Goal: Answer question/provide support

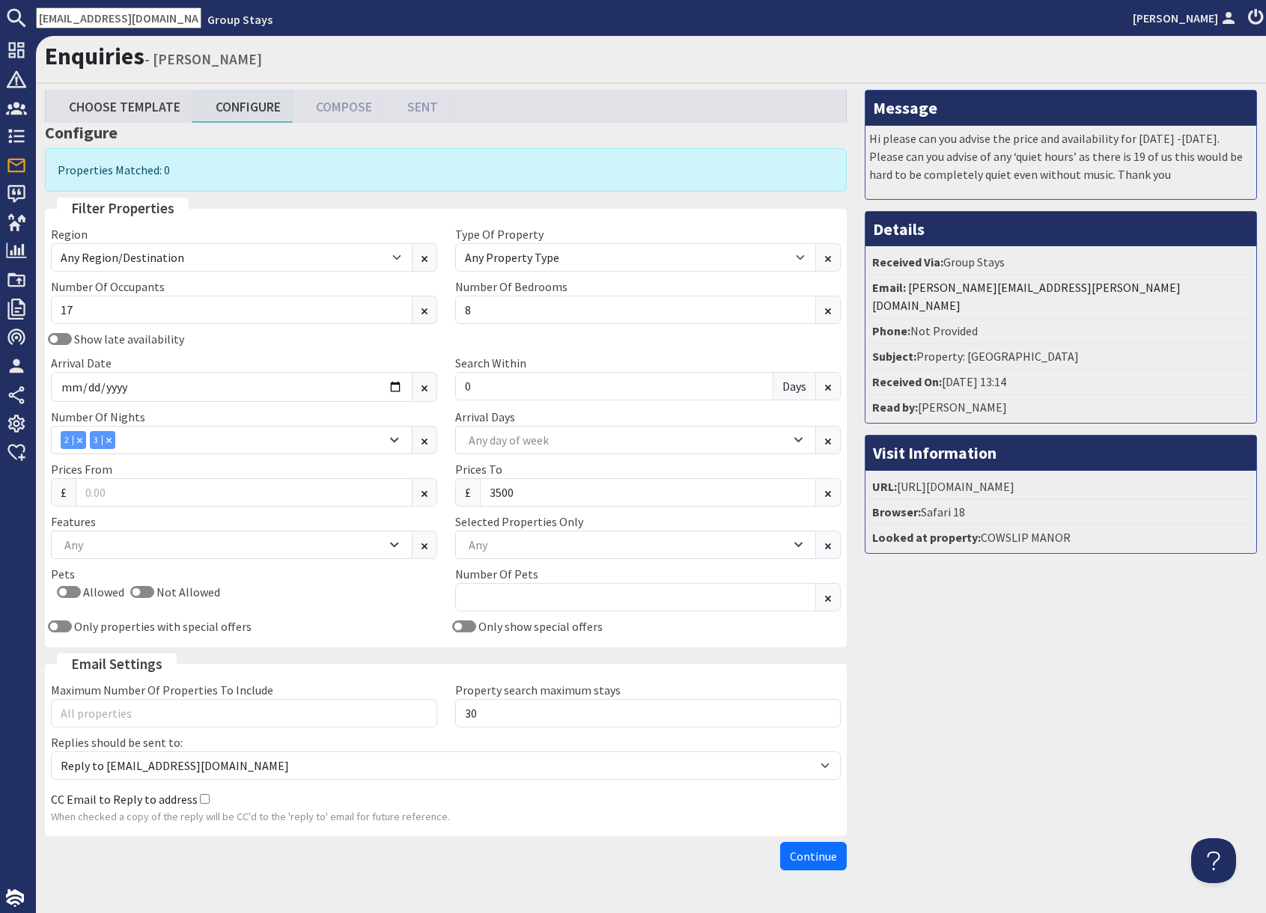
click at [113, 23] on input "[EMAIL_ADDRESS][DOMAIN_NAME]" at bounding box center [118, 17] width 165 height 21
click at [113, 22] on input "[EMAIL_ADDRESS][DOMAIN_NAME]" at bounding box center [118, 17] width 165 height 21
click at [112, 22] on input "[EMAIL_ADDRESS][DOMAIN_NAME]" at bounding box center [118, 17] width 165 height 21
click at [113, 22] on input "[EMAIL_ADDRESS][DOMAIN_NAME]" at bounding box center [118, 17] width 165 height 21
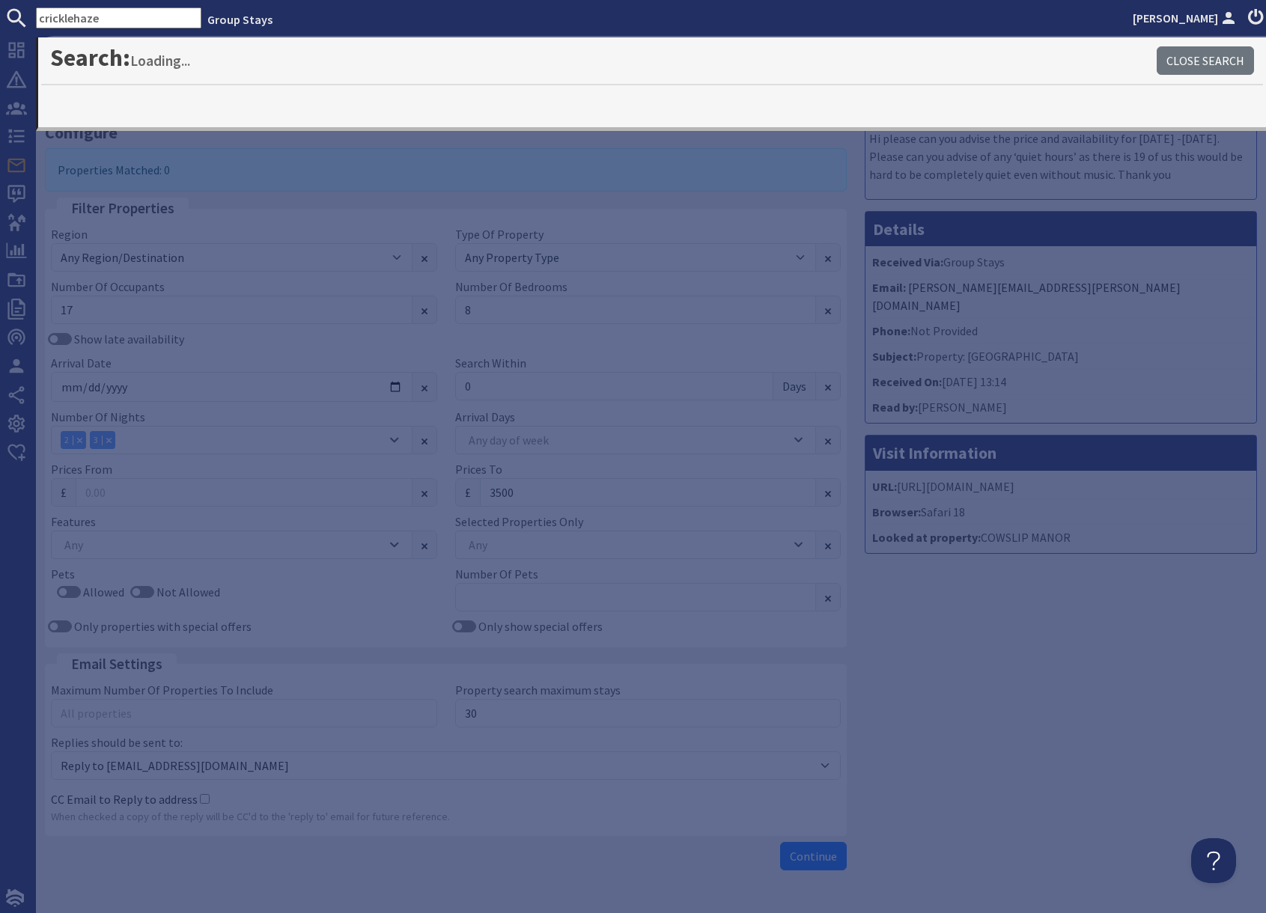
type input "cricklehaze"
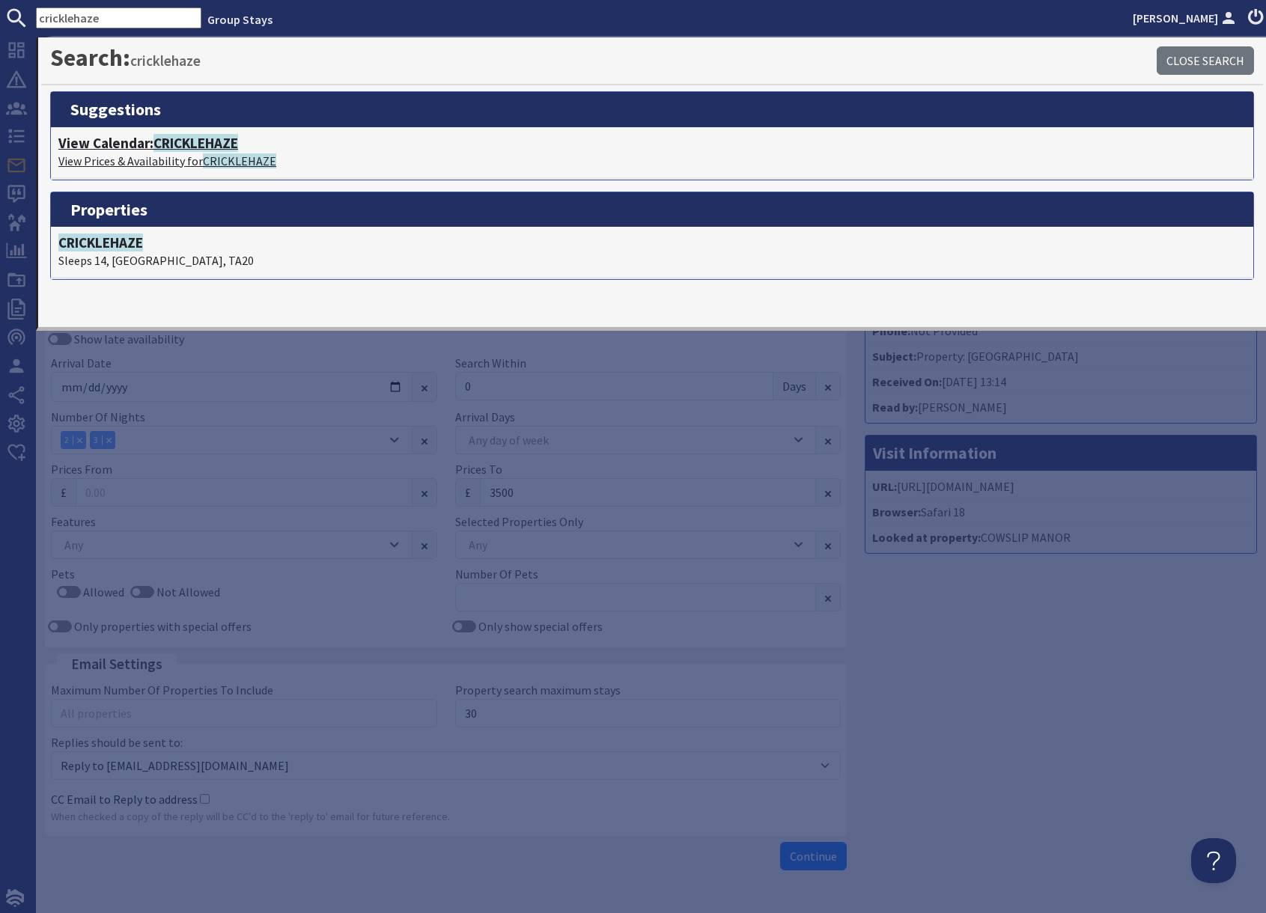
click at [167, 152] on p "View Prices & Availability for CRICKLEHAZE" at bounding box center [651, 161] width 1187 height 18
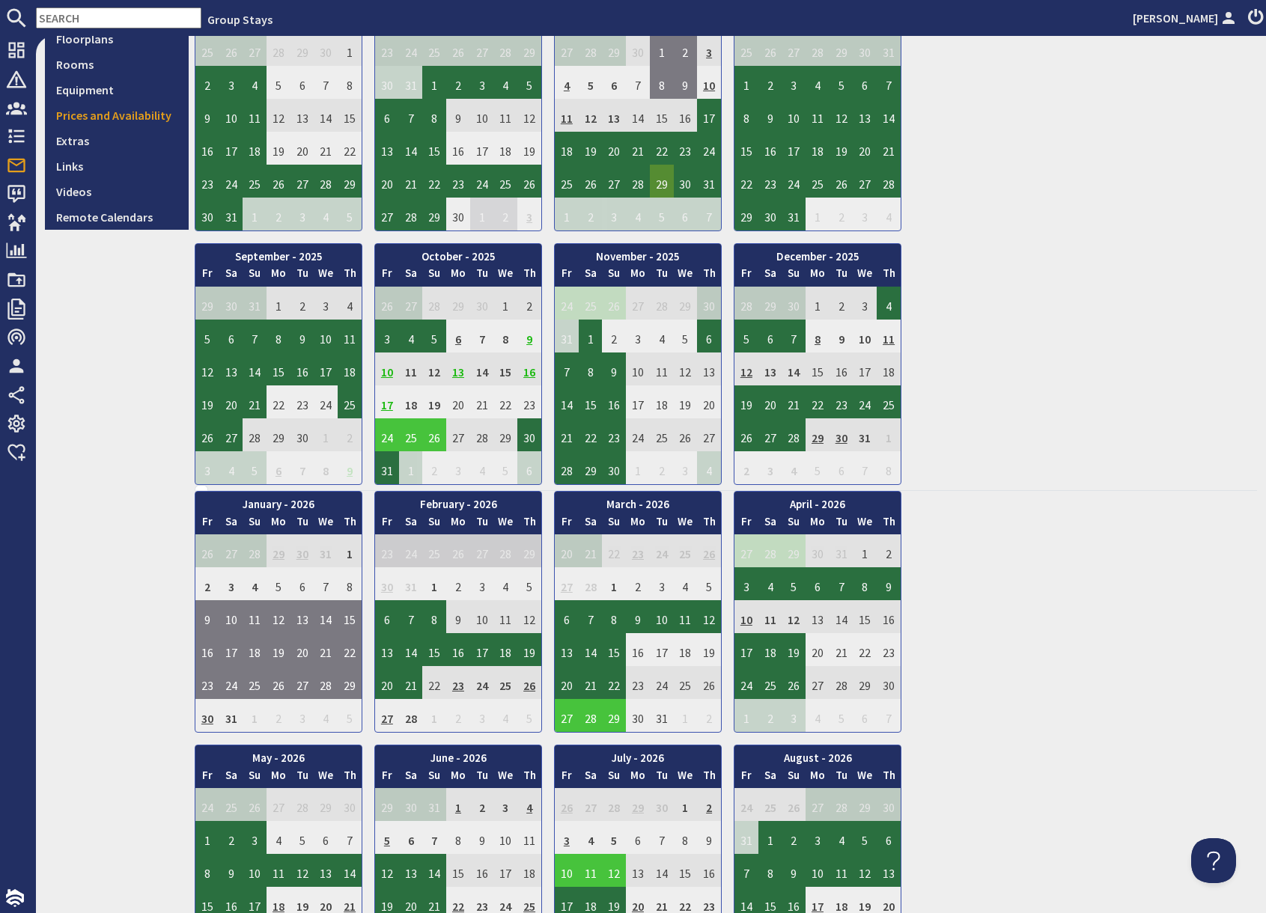
scroll to position [436, 0]
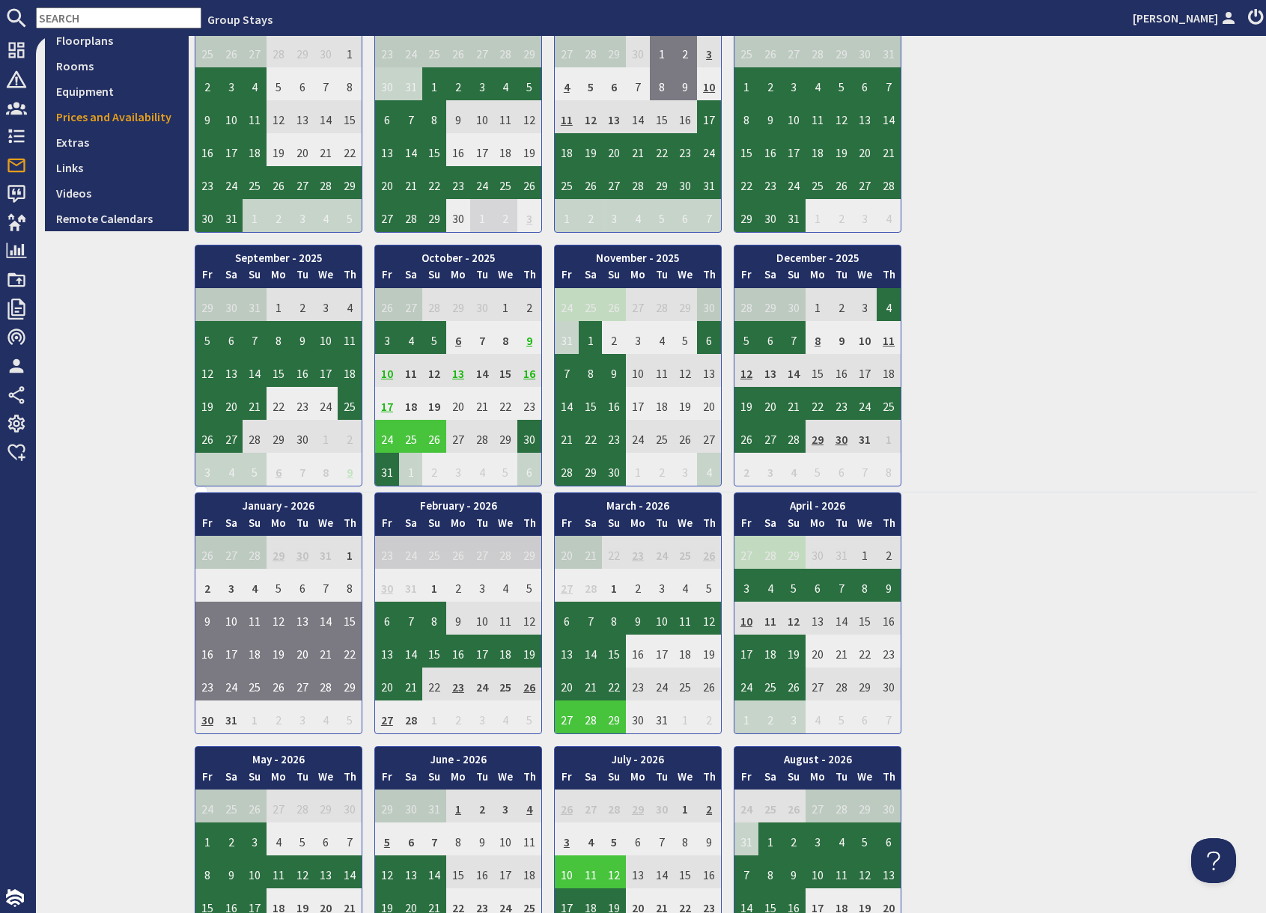
click at [820, 441] on td "29" at bounding box center [817, 436] width 24 height 33
click at [843, 442] on td "30" at bounding box center [841, 436] width 24 height 33
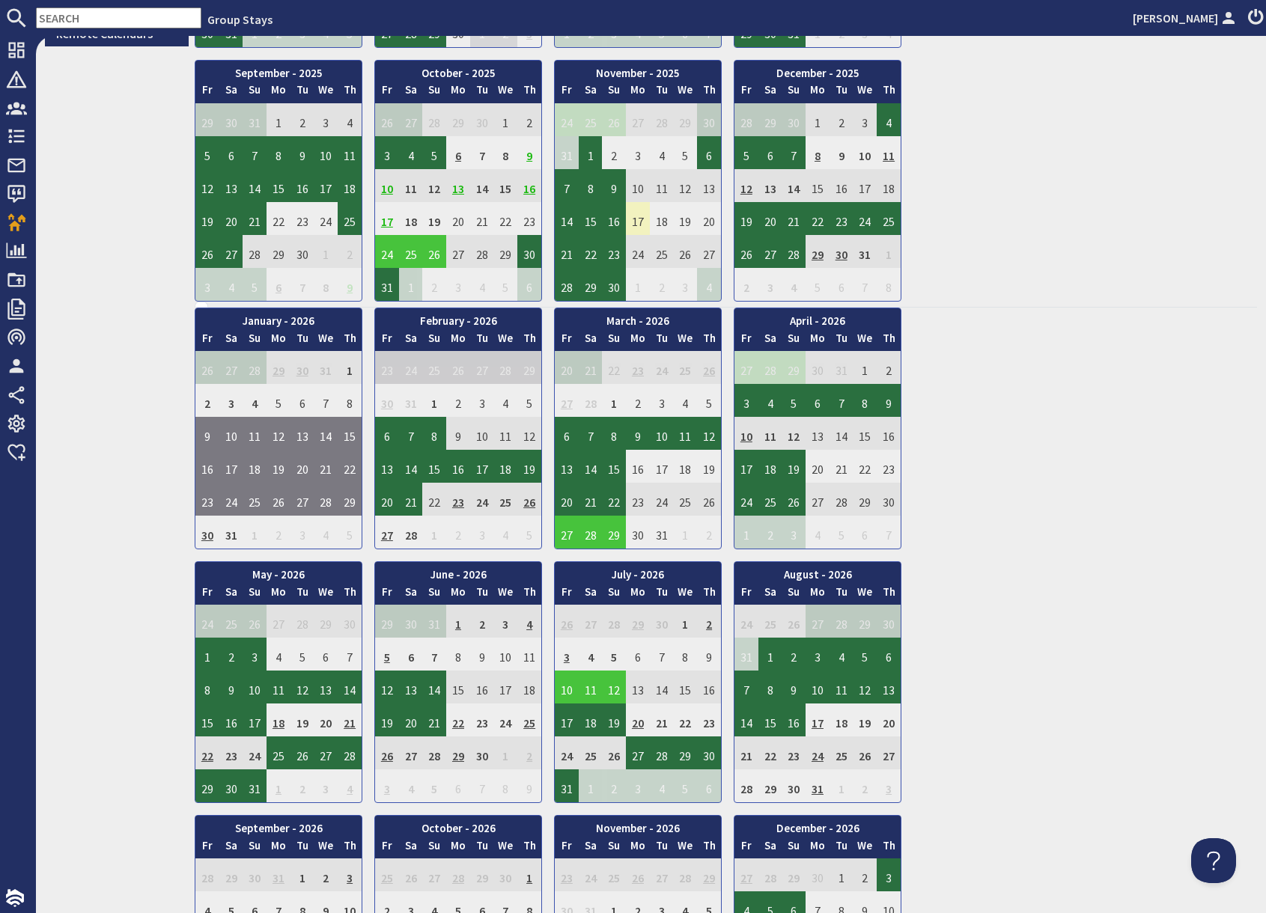
scroll to position [624, 0]
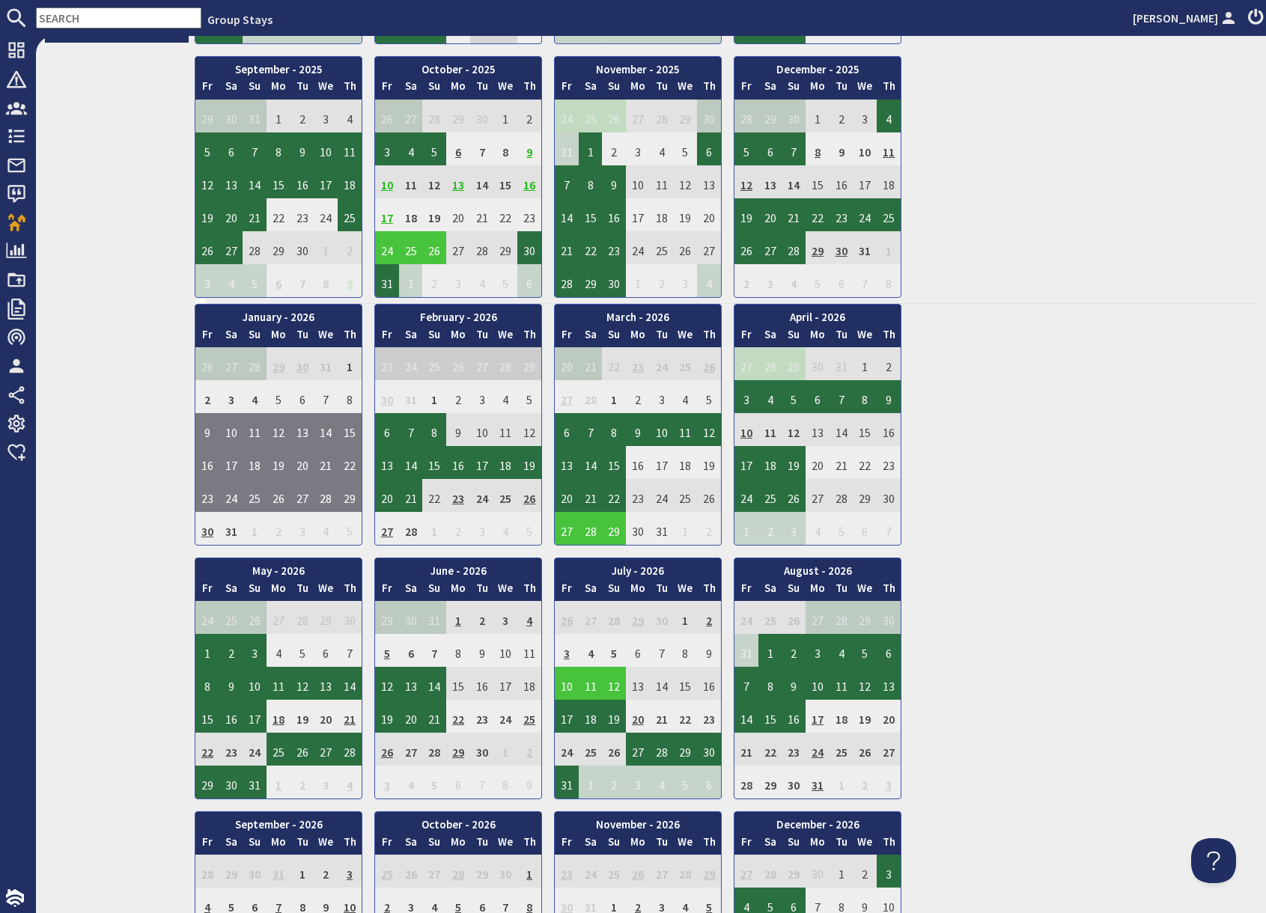
click at [842, 253] on td "30" at bounding box center [841, 247] width 24 height 33
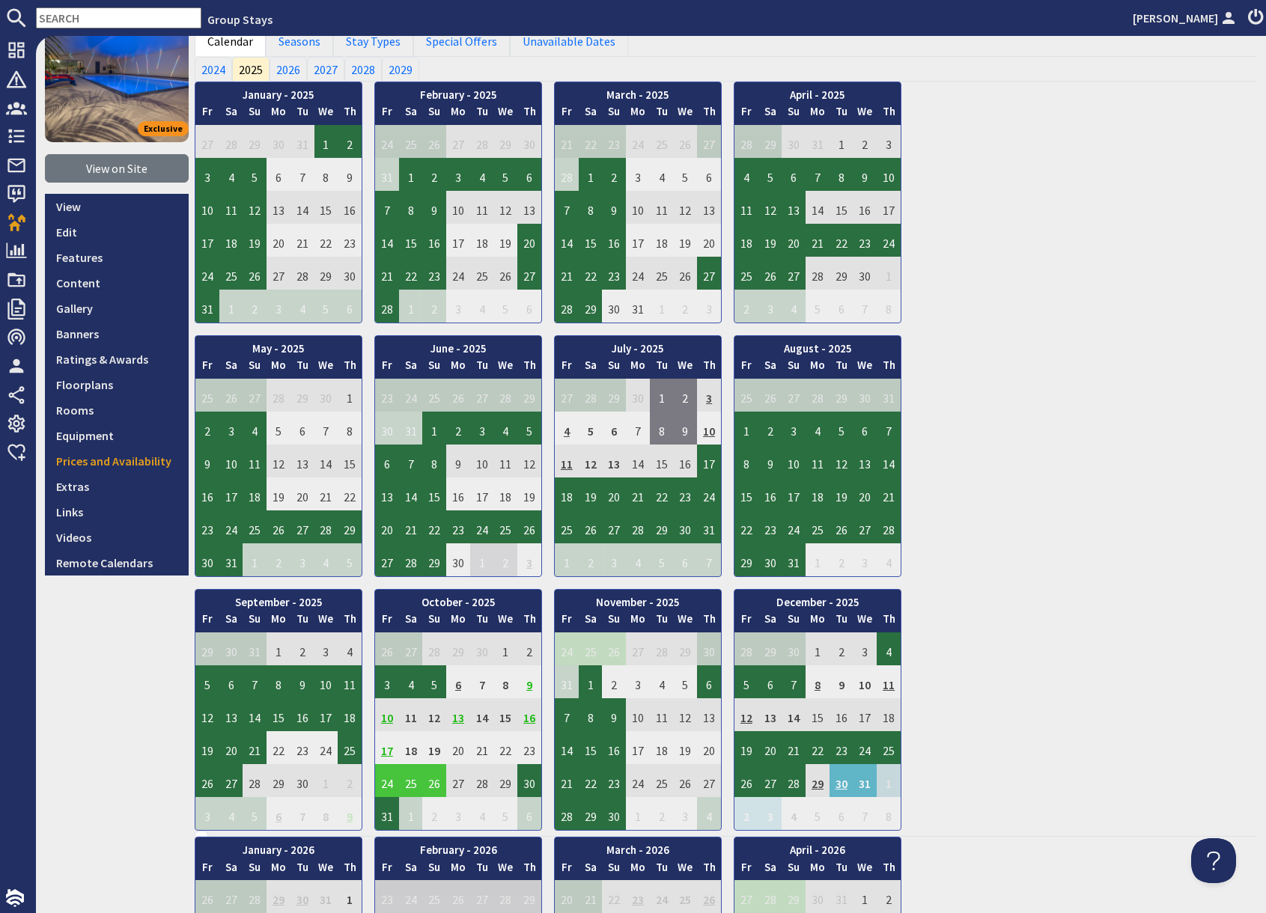
scroll to position [0, 0]
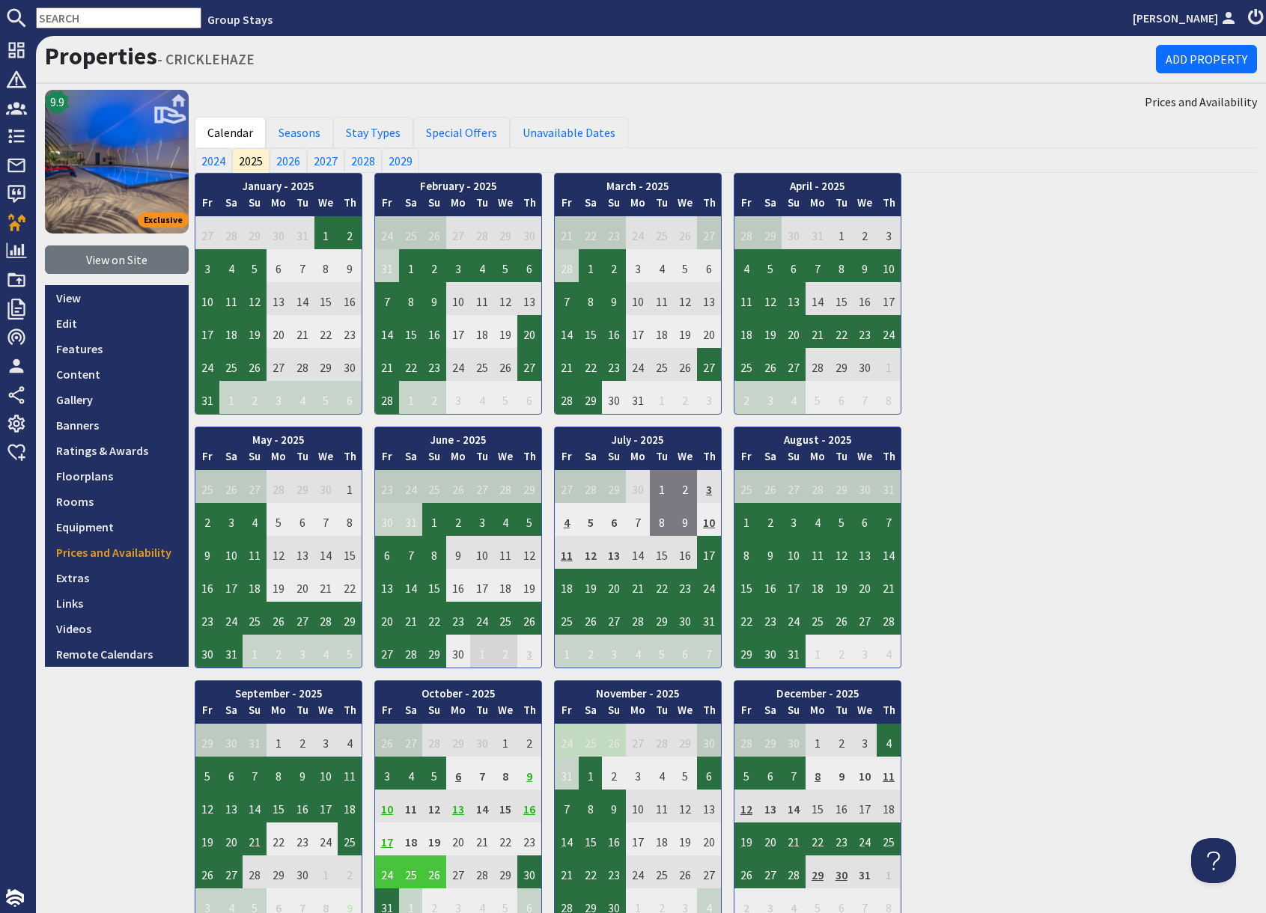
click at [101, 19] on input "text" at bounding box center [118, 17] width 165 height 21
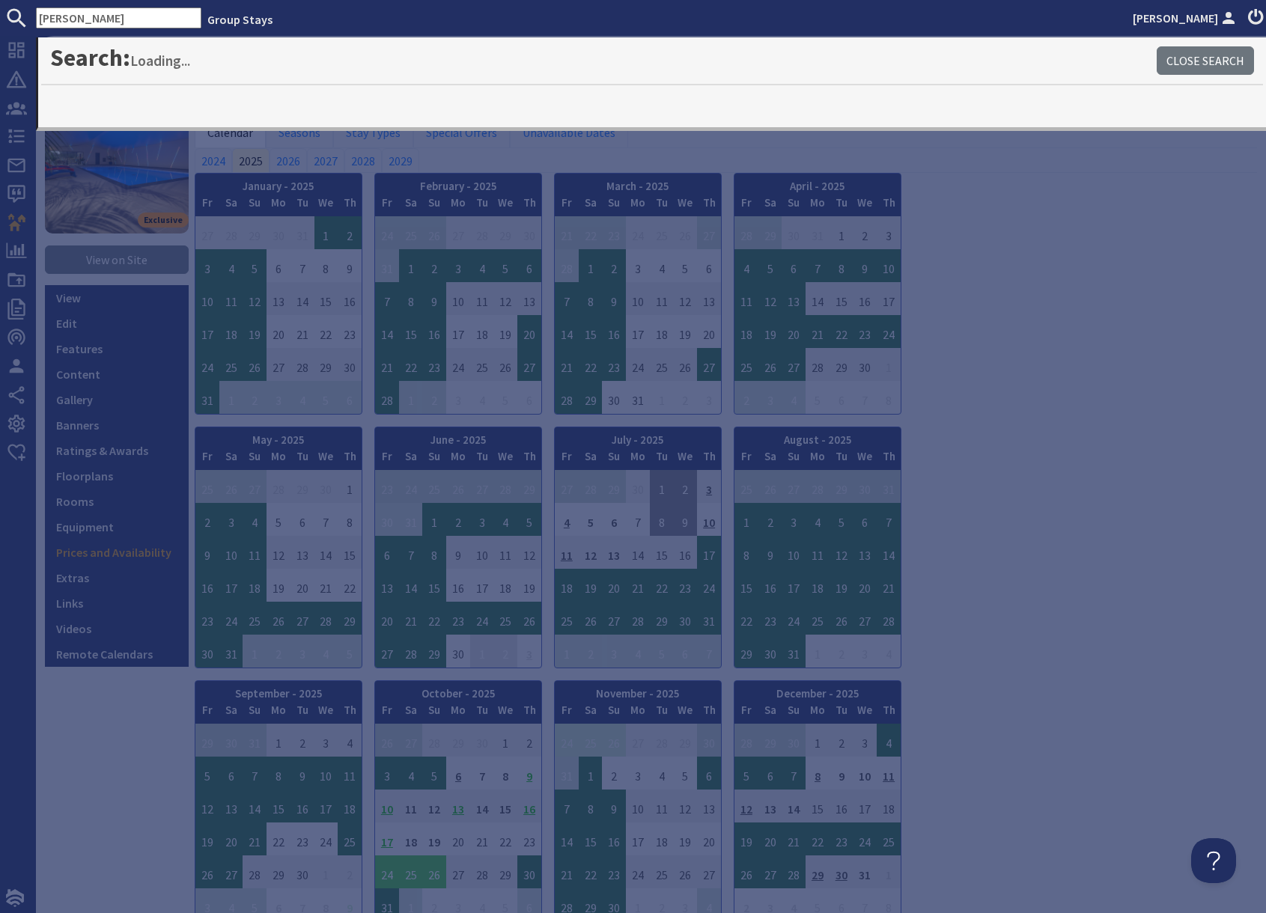
type input "churchill"
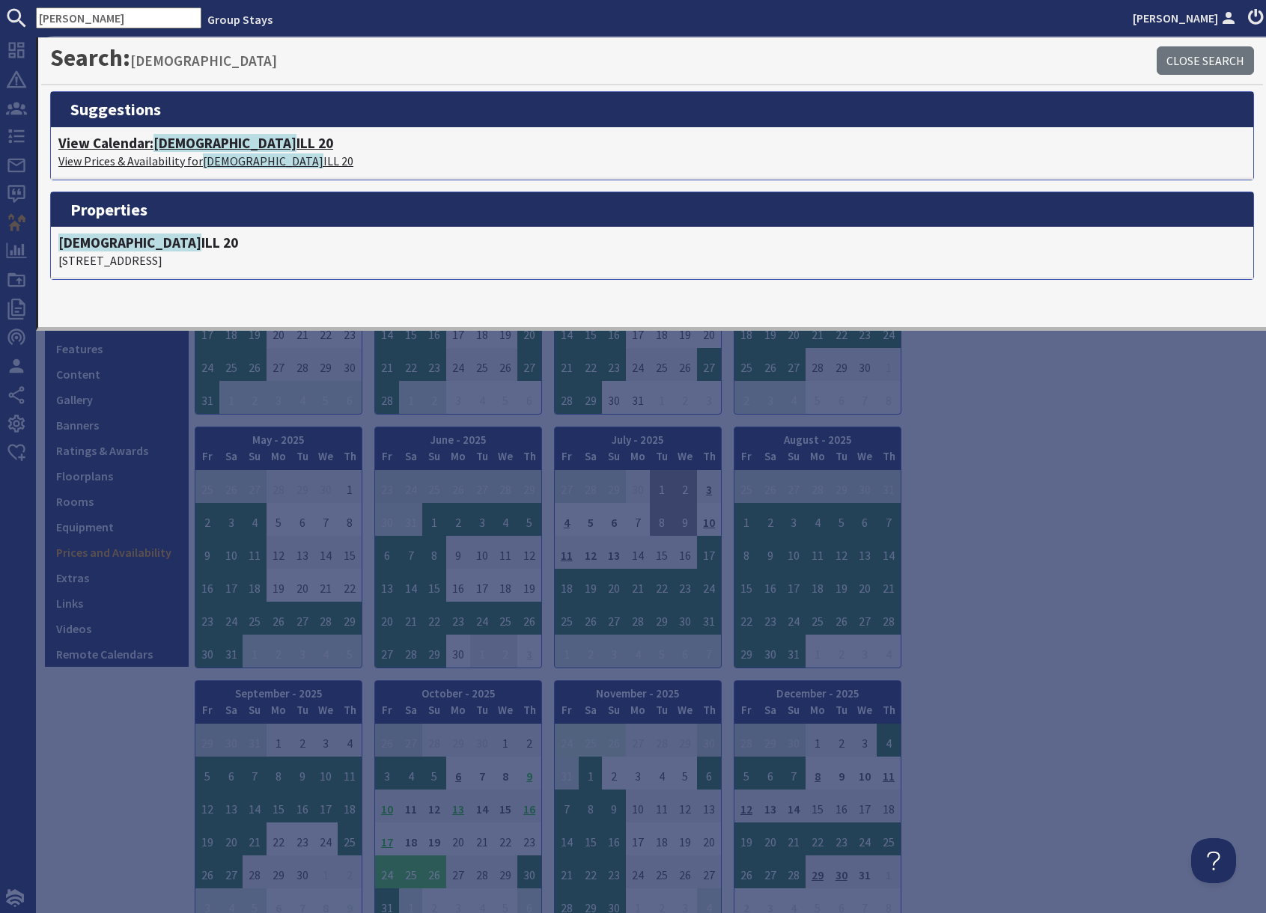
drag, startPoint x: 194, startPoint y: 159, endPoint x: 252, endPoint y: 168, distance: 59.1
click at [194, 159] on p "View Prices & Availability for CHURCH ILL 20" at bounding box center [651, 161] width 1187 height 18
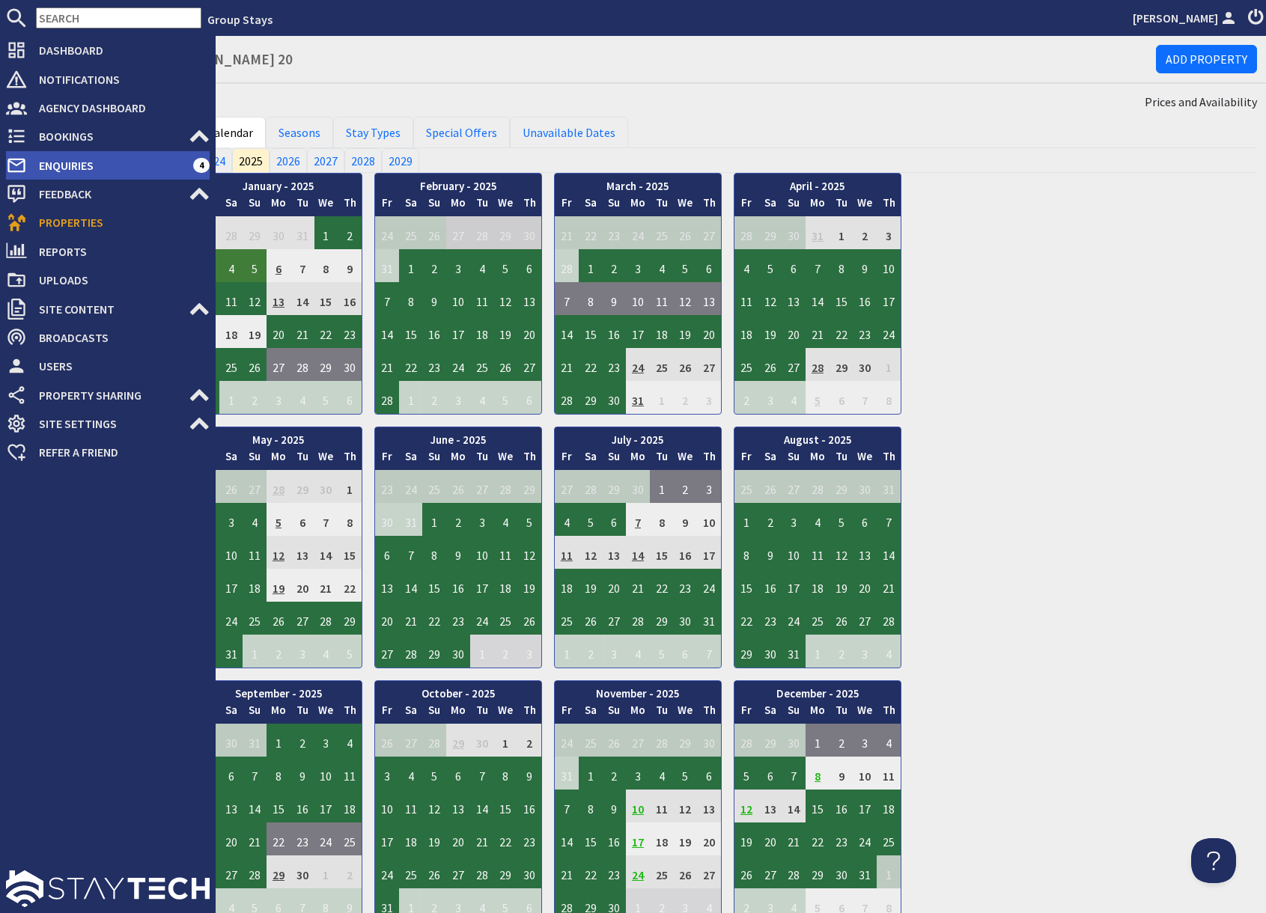
click at [66, 168] on span "Enquiries" at bounding box center [110, 165] width 166 height 24
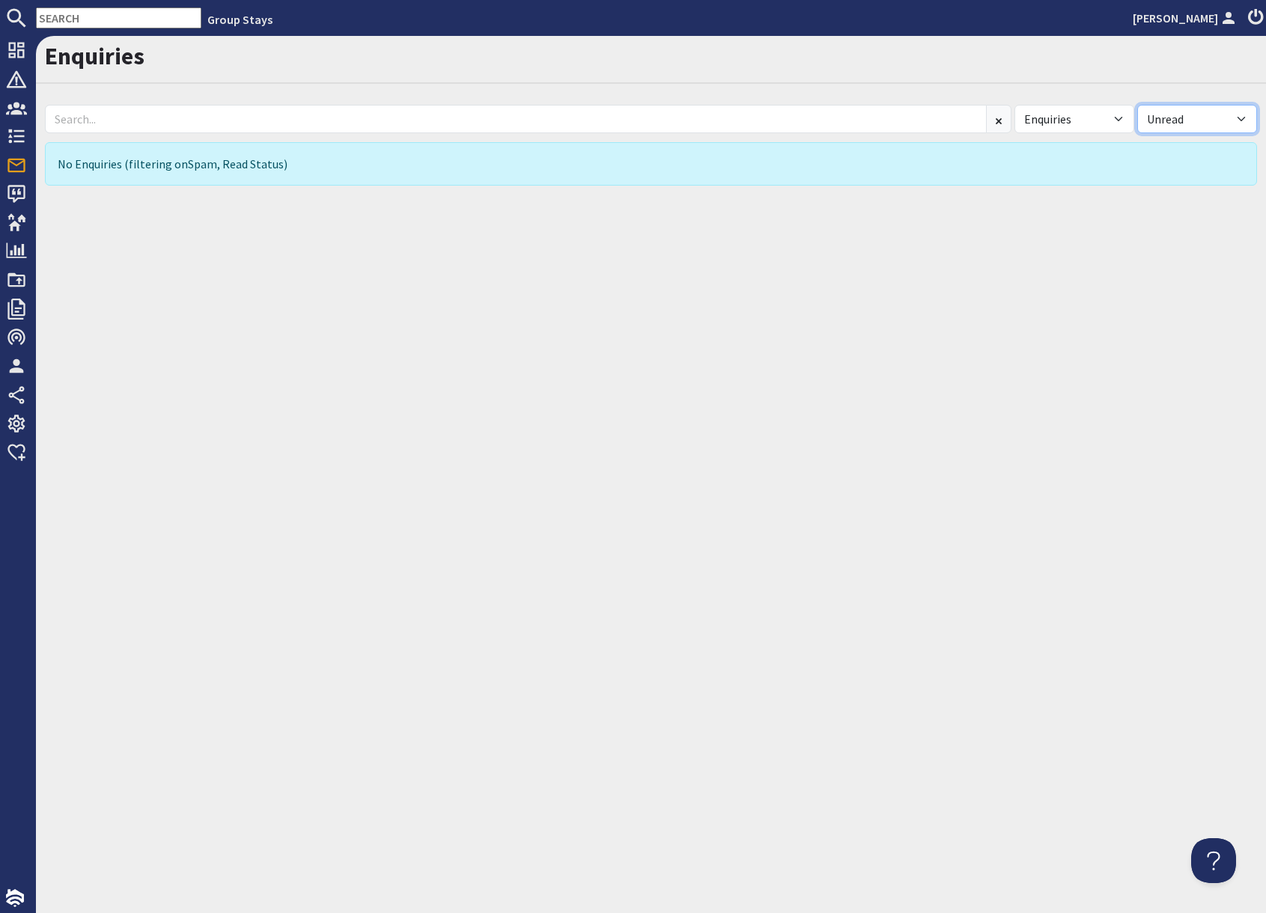
click at [1205, 123] on select "All Read Unread" at bounding box center [1197, 119] width 120 height 28
select select "read"
click at [1137, 105] on select "All Read Unread" at bounding box center [1197, 119] width 120 height 28
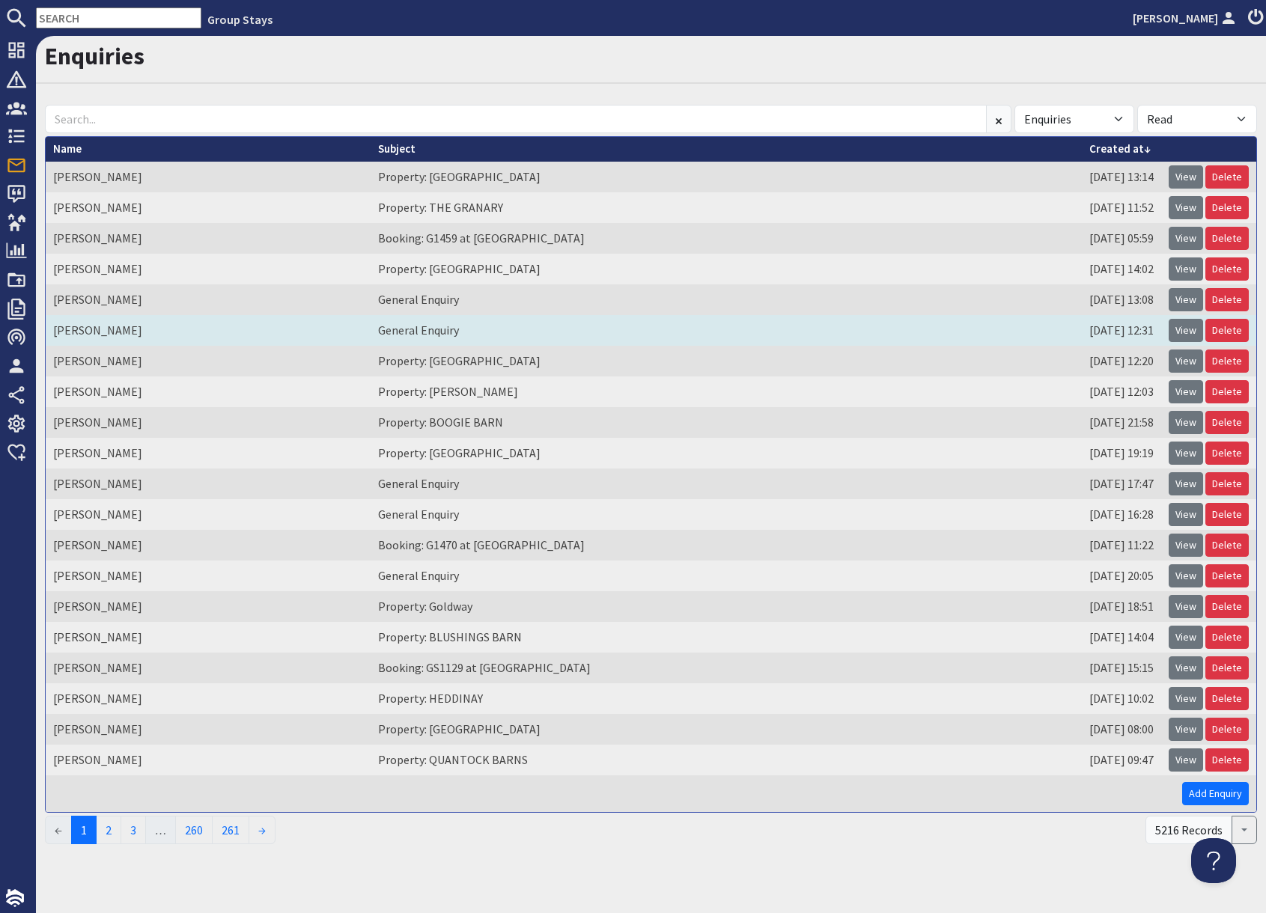
drag, startPoint x: 1186, startPoint y: 298, endPoint x: 1156, endPoint y: 319, distance: 37.2
click at [1186, 298] on link "View" at bounding box center [1185, 299] width 34 height 23
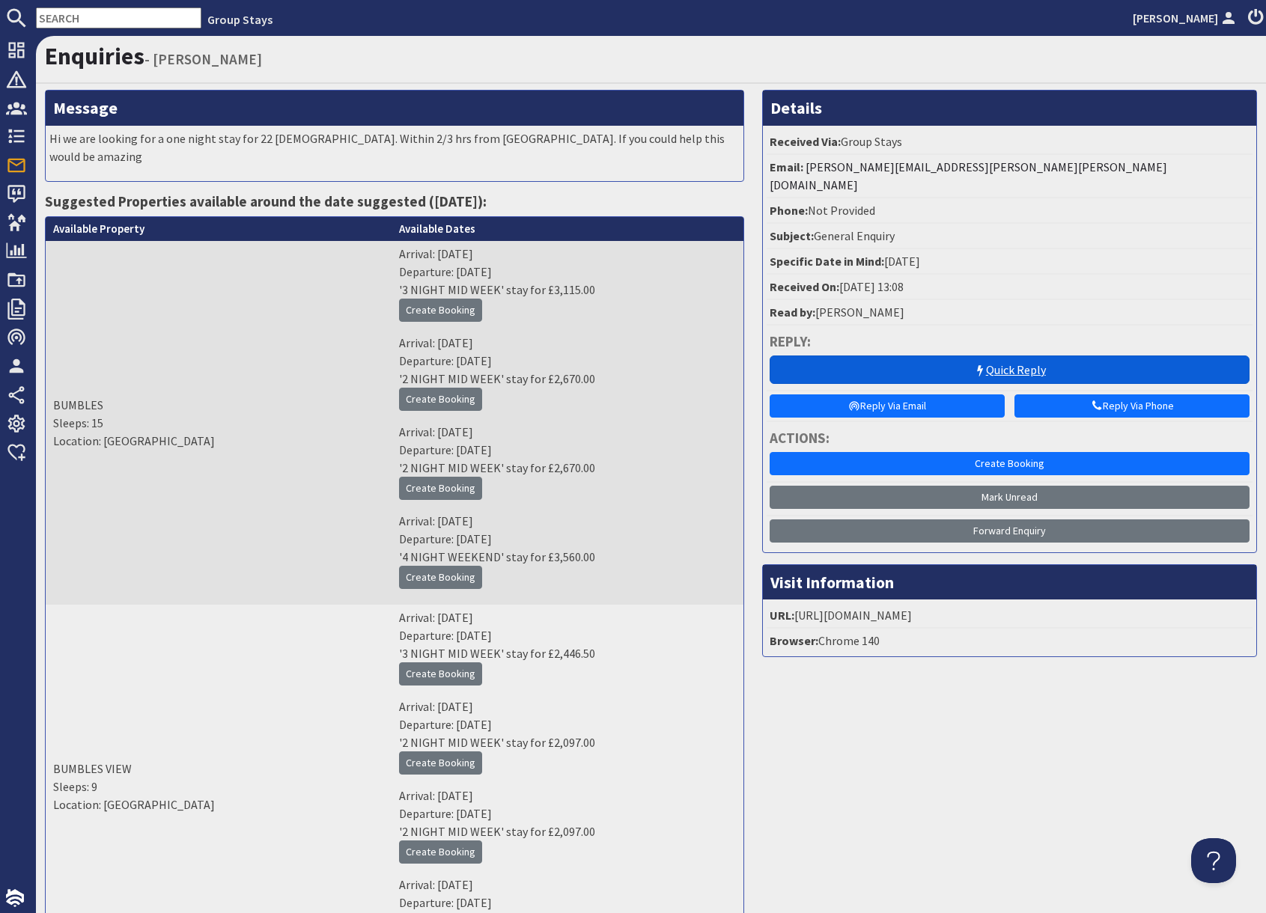
drag, startPoint x: 989, startPoint y: 349, endPoint x: 990, endPoint y: 360, distance: 11.3
click at [990, 356] on link "Quick Reply" at bounding box center [1010, 370] width 480 height 28
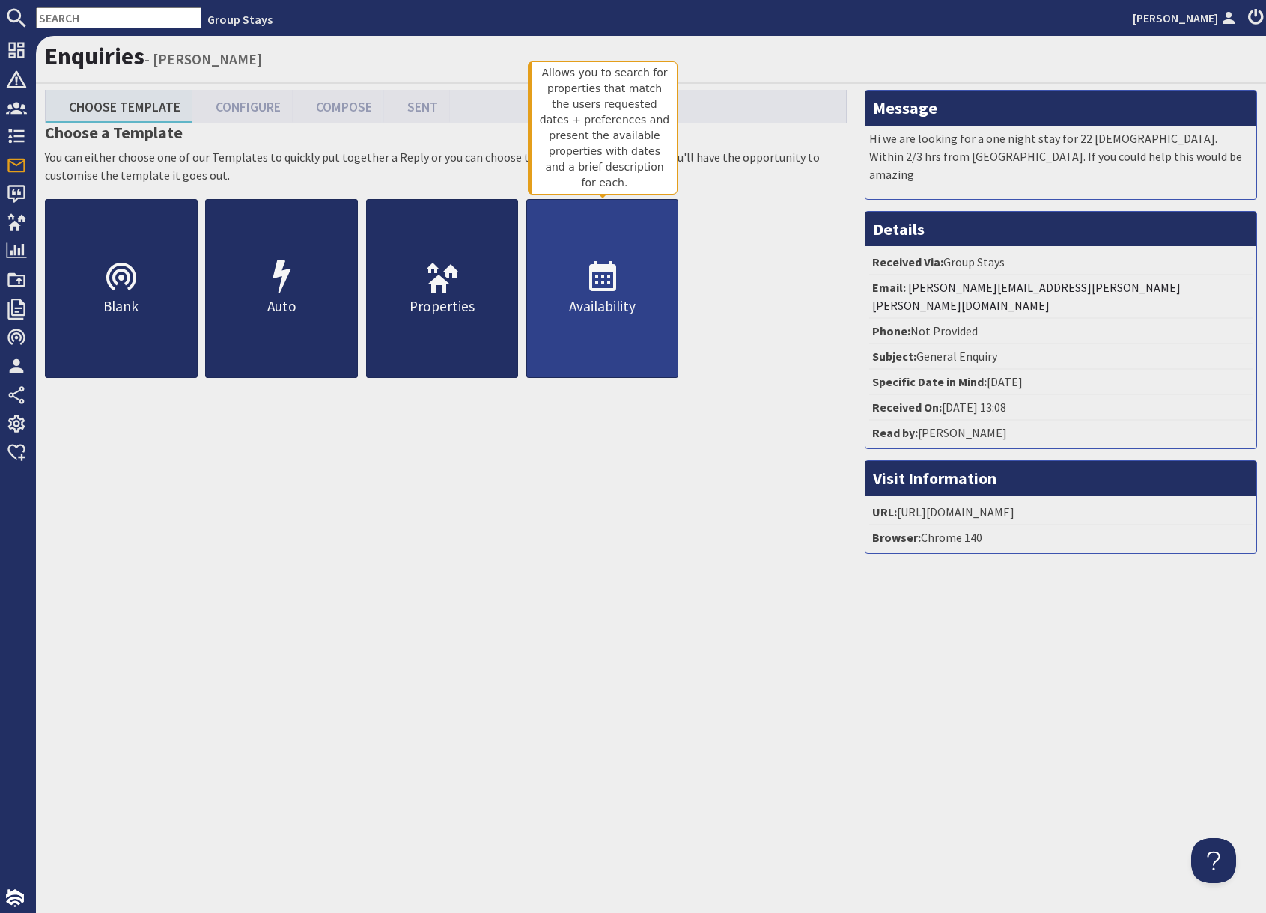
click at [623, 320] on link "Availability" at bounding box center [602, 288] width 153 height 179
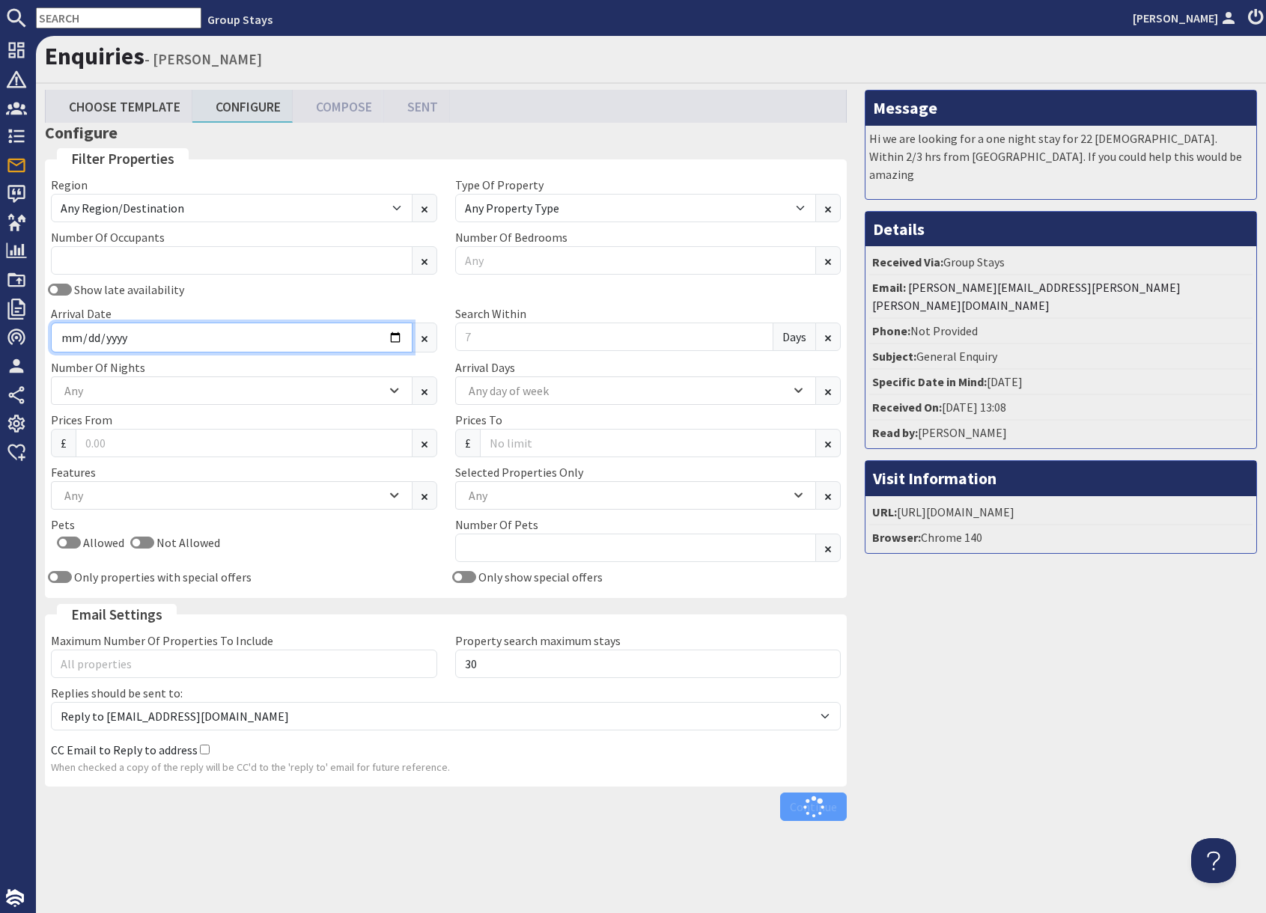
click at [260, 332] on input "Arrival Date" at bounding box center [232, 338] width 362 height 30
click at [391, 336] on input "Arrival Date" at bounding box center [232, 338] width 362 height 30
click at [390, 342] on input "Arrival Date" at bounding box center [232, 338] width 362 height 30
click at [391, 341] on input "Arrival Date" at bounding box center [232, 338] width 362 height 30
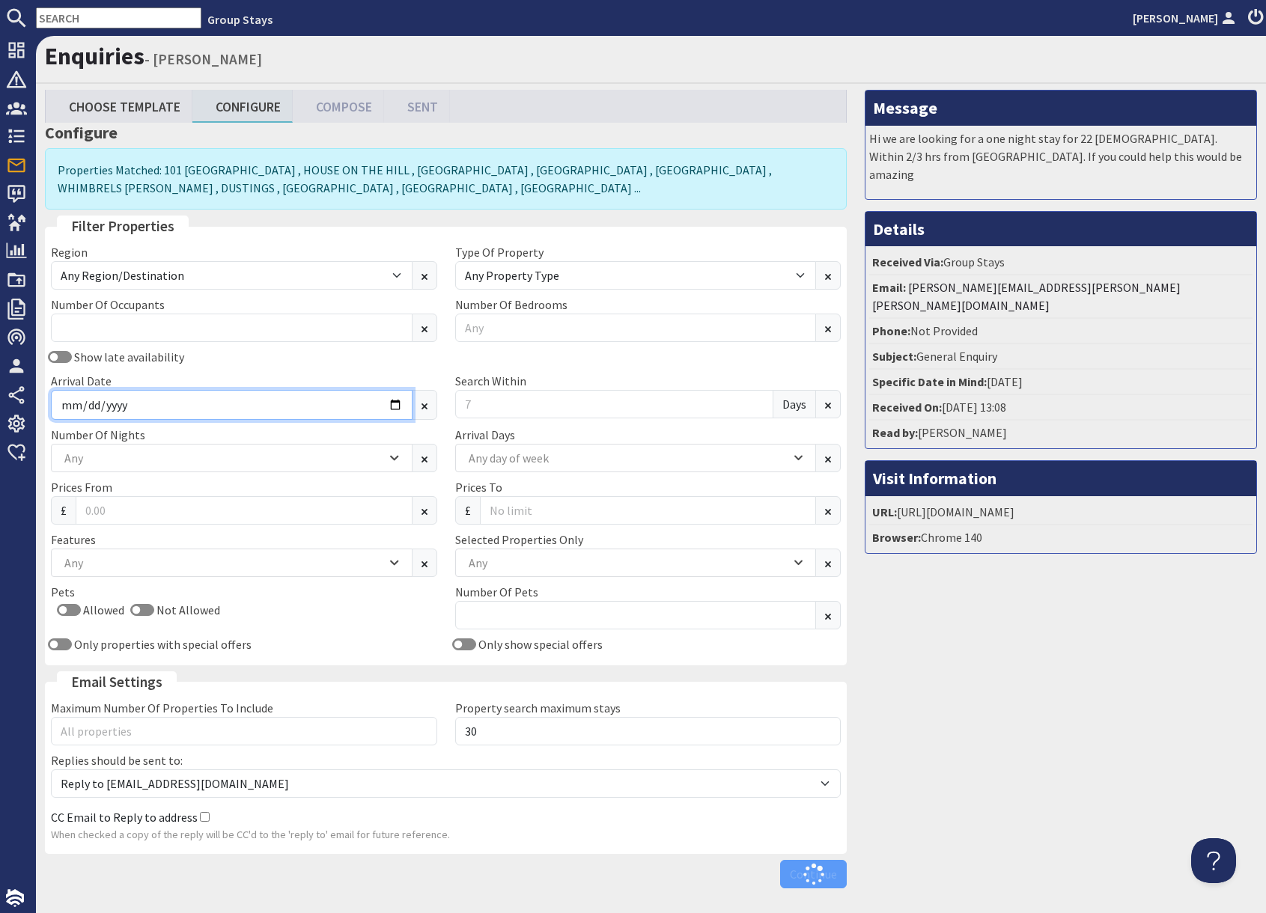
type input "2026-05-22"
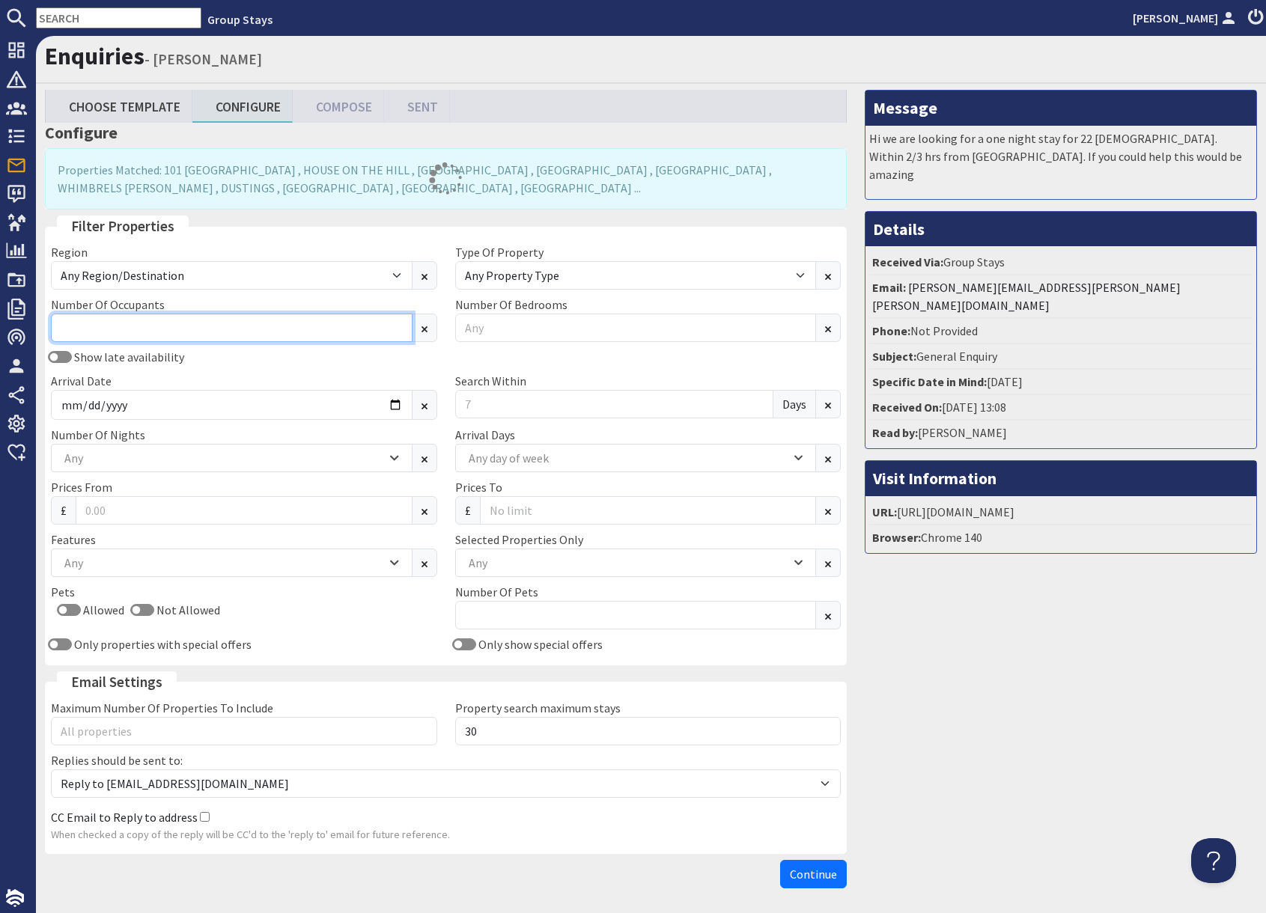
click at [241, 328] on input "Number Of Occupants" at bounding box center [232, 328] width 362 height 28
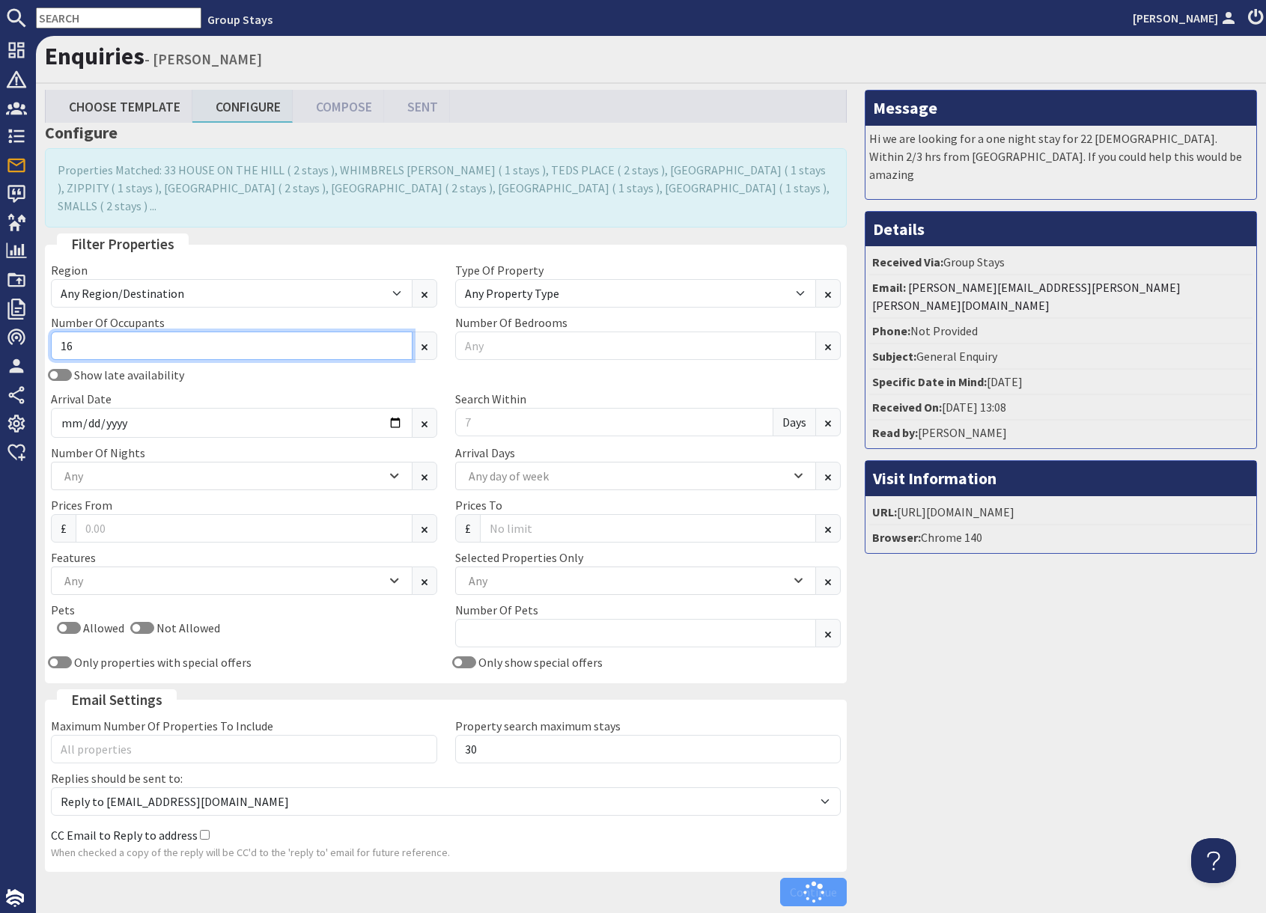
type input "16"
drag, startPoint x: 1020, startPoint y: 674, endPoint x: 1257, endPoint y: 525, distance: 279.1
click at [1029, 668] on div "Message Hi we are looking for a one night stay for 22 ladies. Within 2/3 hrs fr…" at bounding box center [1061, 501] width 410 height 823
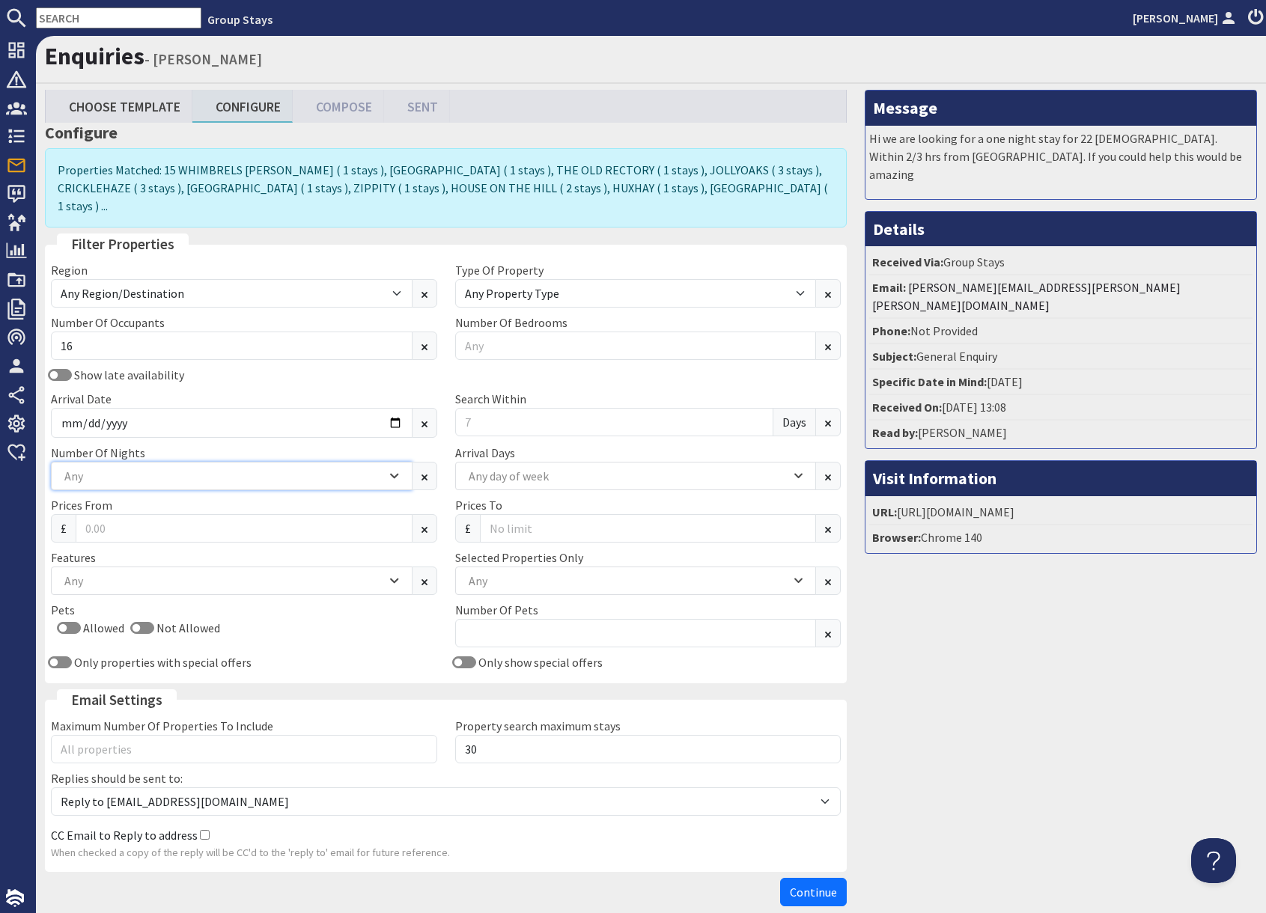
click at [193, 468] on div "Any" at bounding box center [224, 476] width 326 height 16
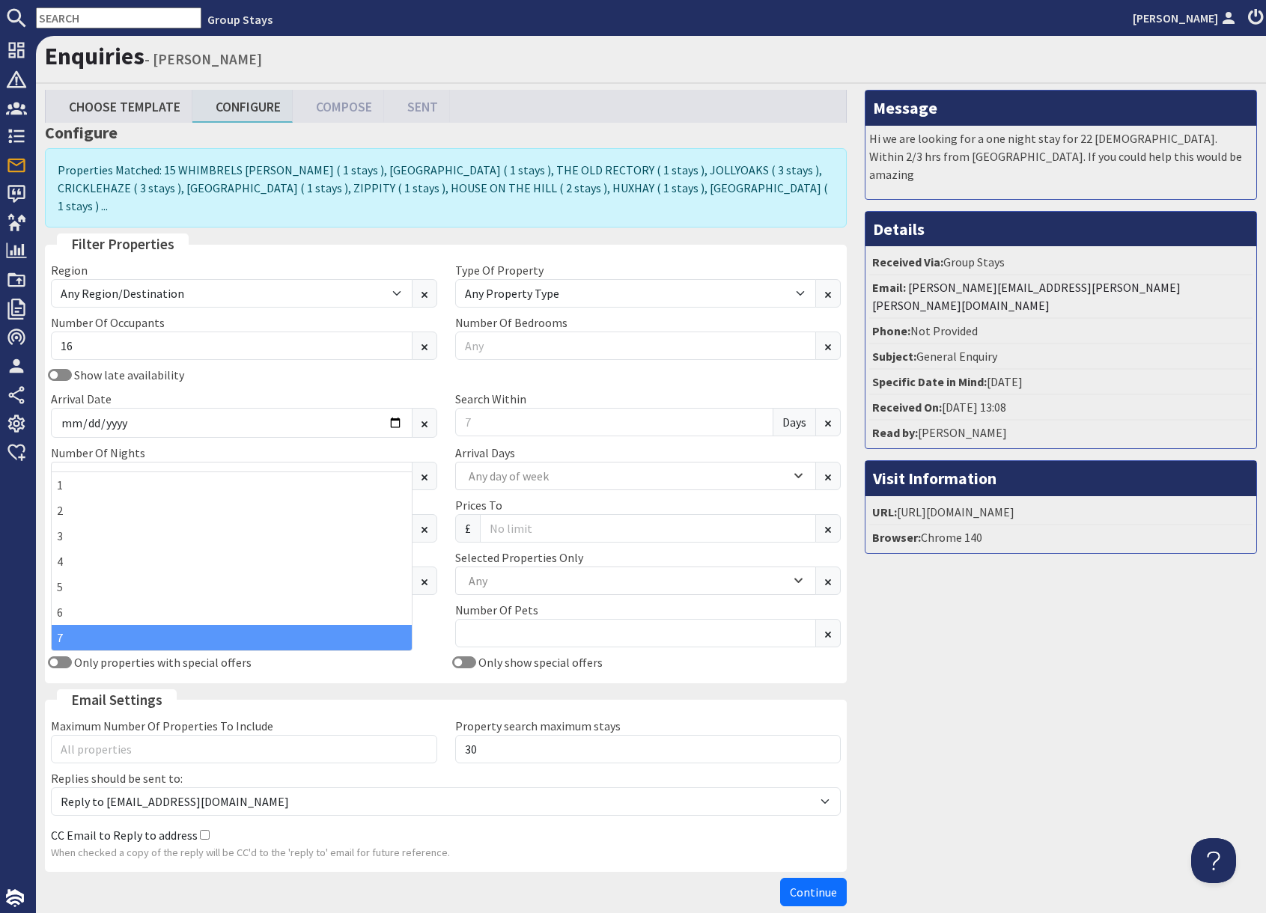
click at [97, 632] on div "7" at bounding box center [232, 637] width 360 height 25
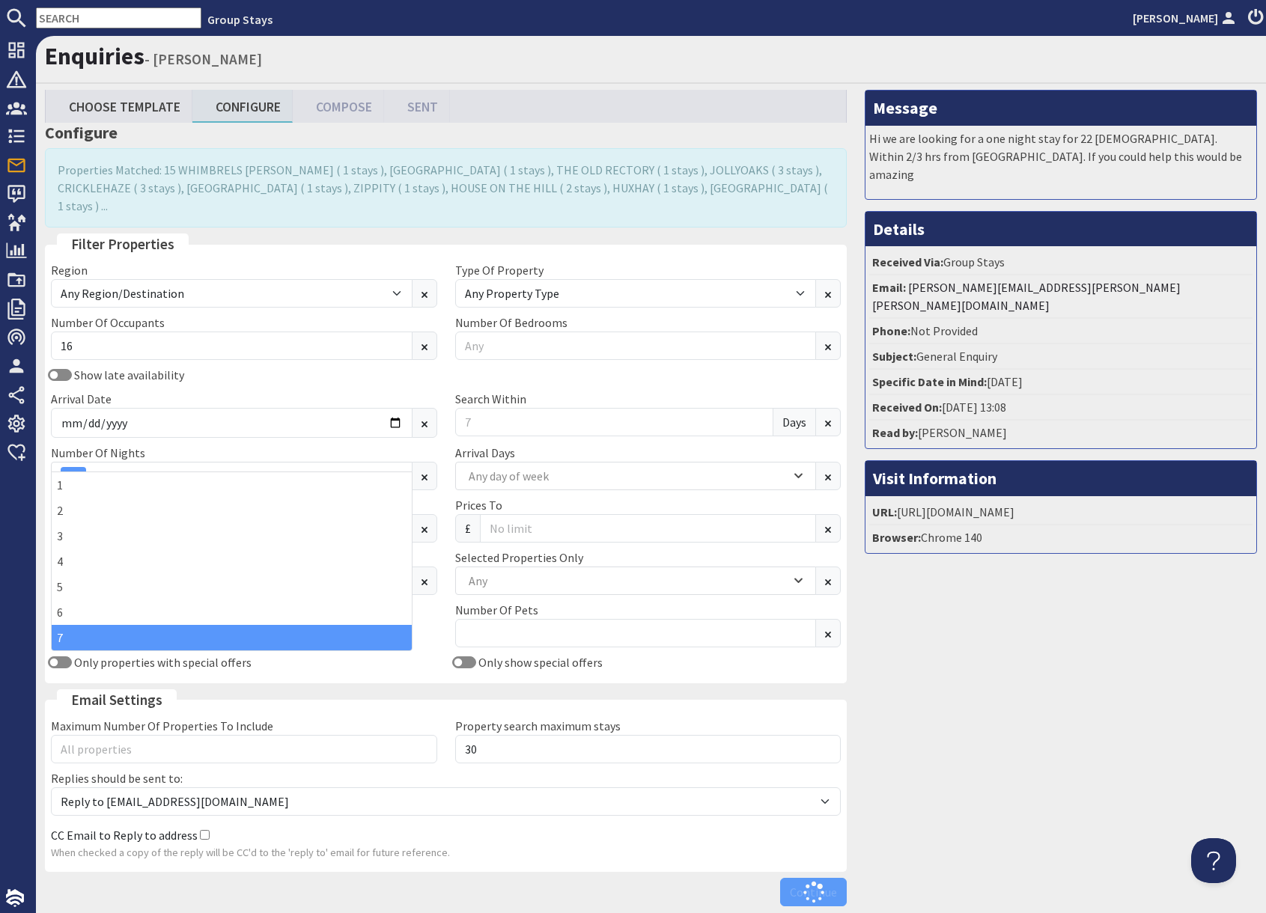
click at [1041, 672] on div "Message Hi we are looking for a one night stay for 22 ladies. Within 2/3 hrs fr…" at bounding box center [1061, 501] width 410 height 823
